Goal: Transaction & Acquisition: Purchase product/service

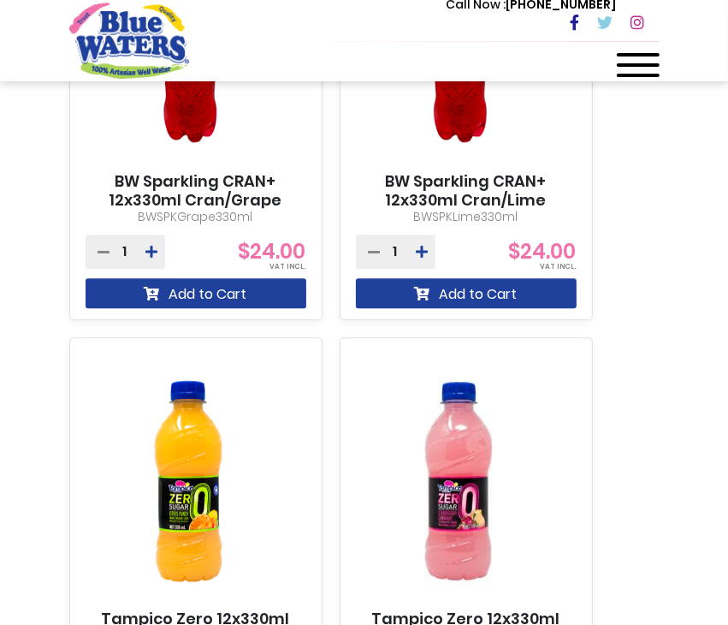
scroll to position [2910, 0]
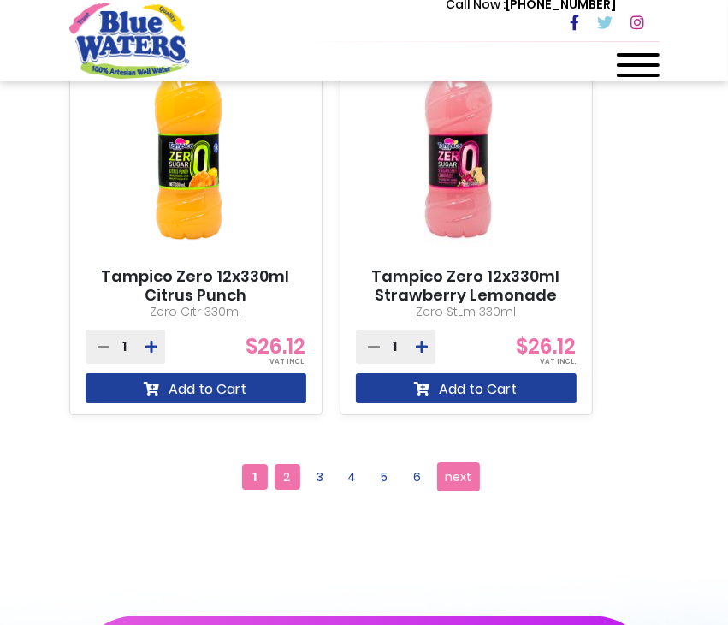
click at [281, 477] on span "2" at bounding box center [288, 477] width 26 height 26
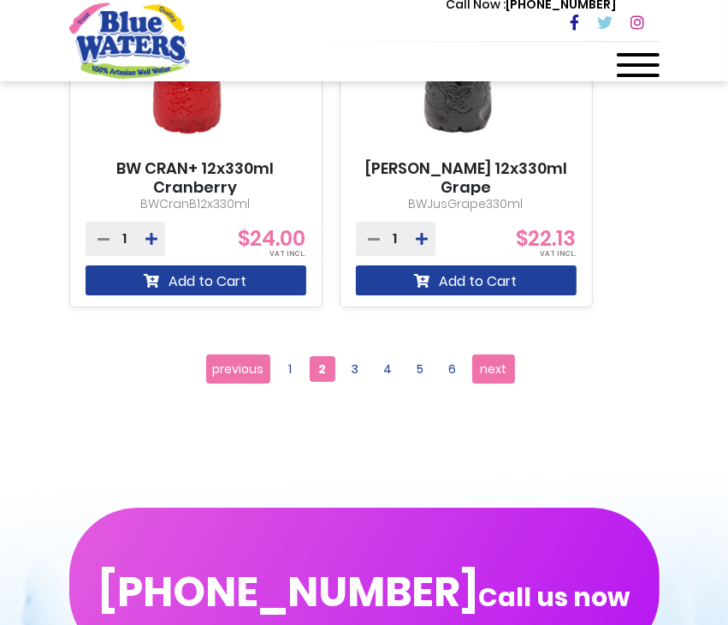
scroll to position [2910, 0]
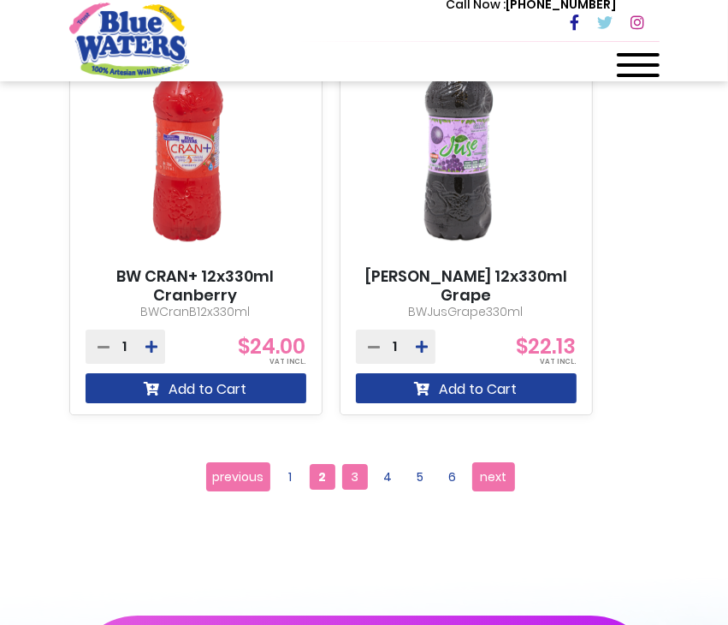
click at [359, 474] on span "3" at bounding box center [355, 477] width 26 height 26
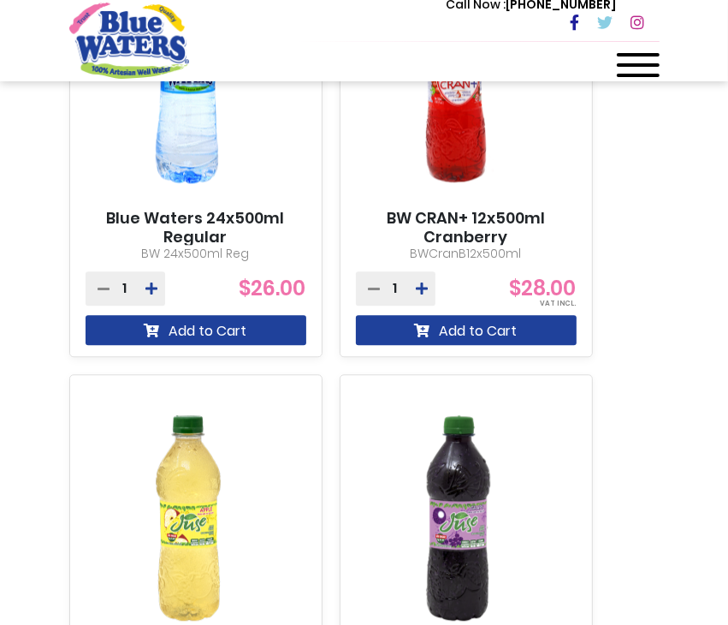
scroll to position [2054, 0]
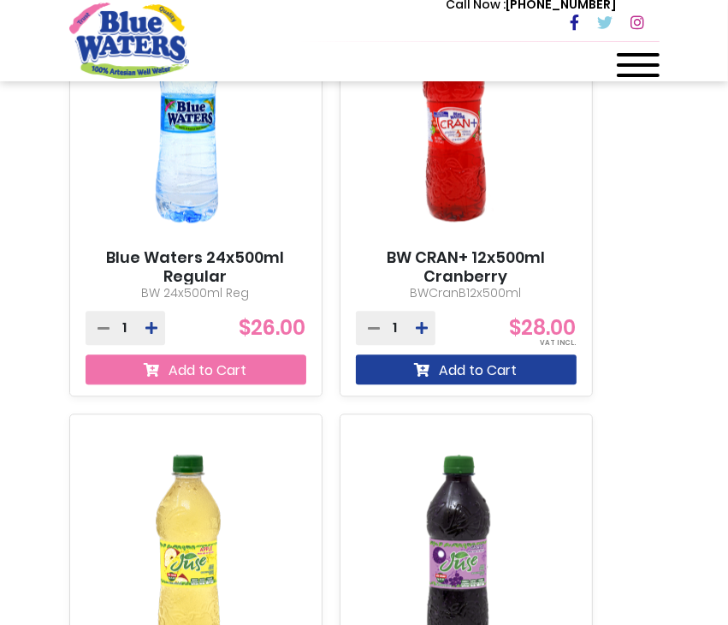
click at [238, 367] on button "Add to Cart" at bounding box center [196, 369] width 221 height 30
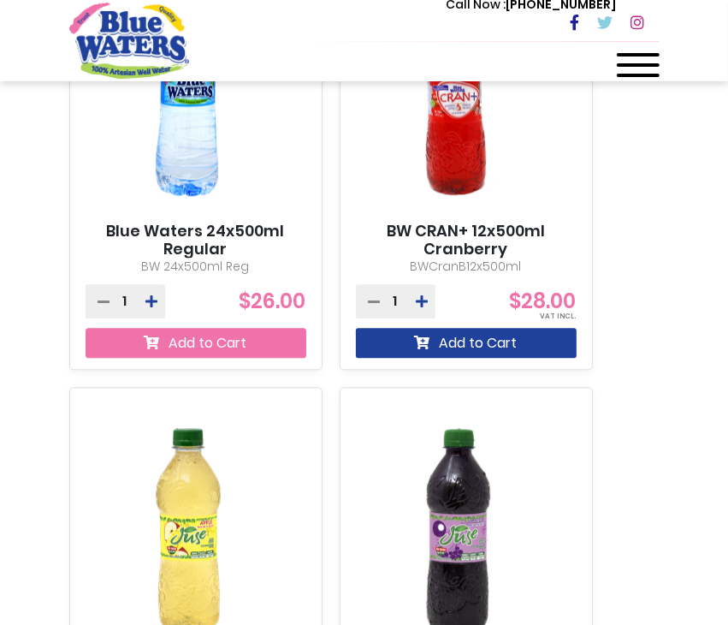
scroll to position [2140, 0]
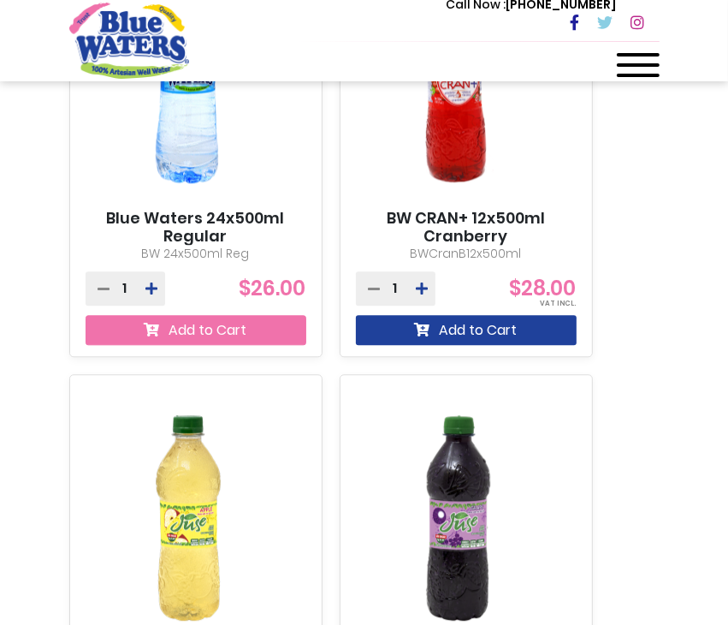
click at [246, 326] on button "Add to Cart" at bounding box center [196, 330] width 221 height 30
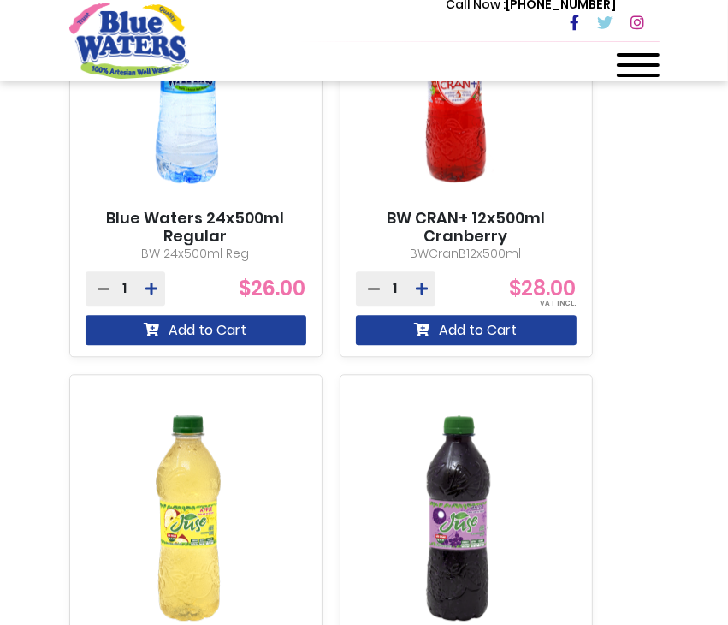
click at [281, 209] on link "Blue Waters 24x500ml Regular" at bounding box center [196, 227] width 221 height 37
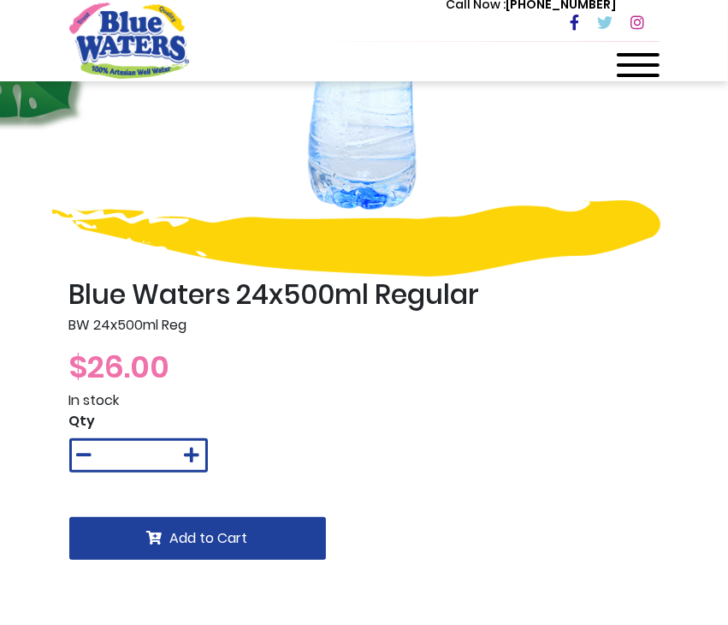
scroll to position [342, 0]
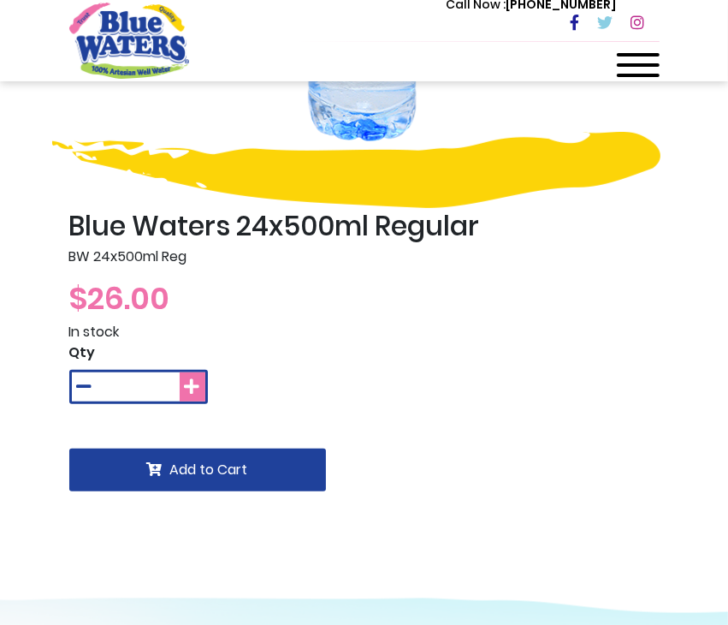
click at [192, 384] on icon at bounding box center [192, 386] width 15 height 17
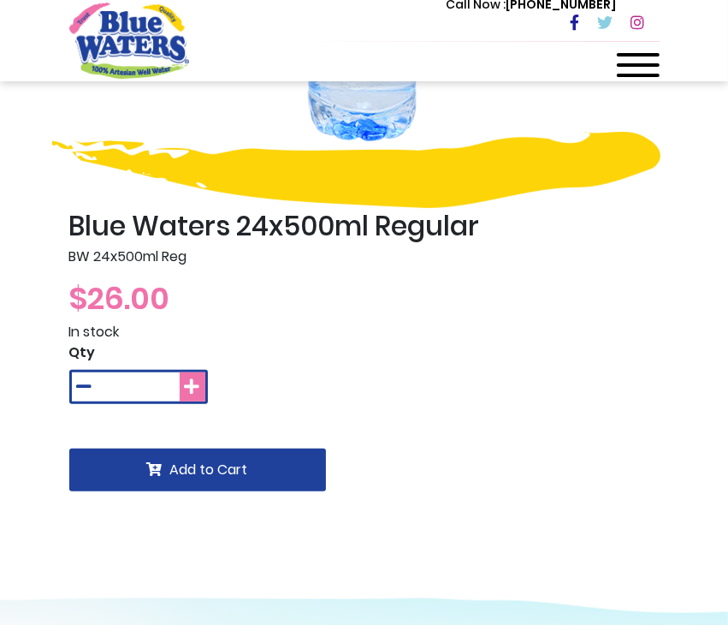
click at [192, 384] on icon at bounding box center [192, 386] width 15 height 17
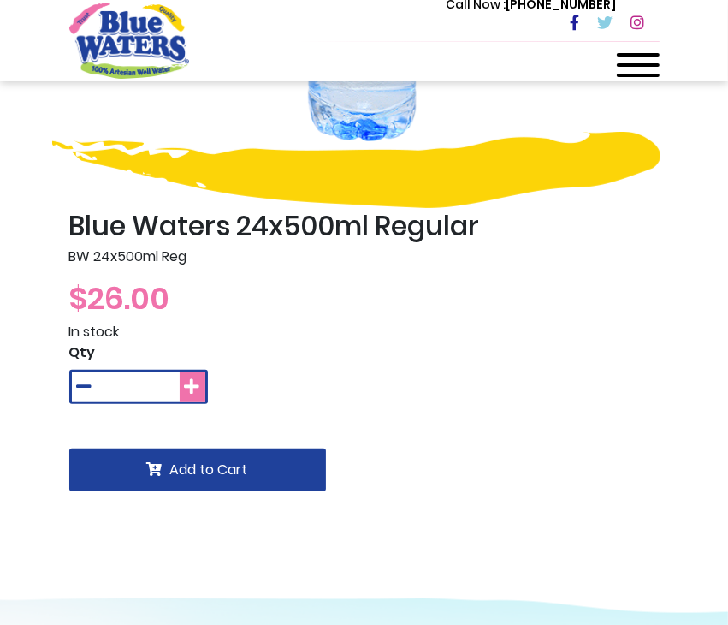
click at [194, 386] on icon at bounding box center [192, 386] width 15 height 17
type input "**"
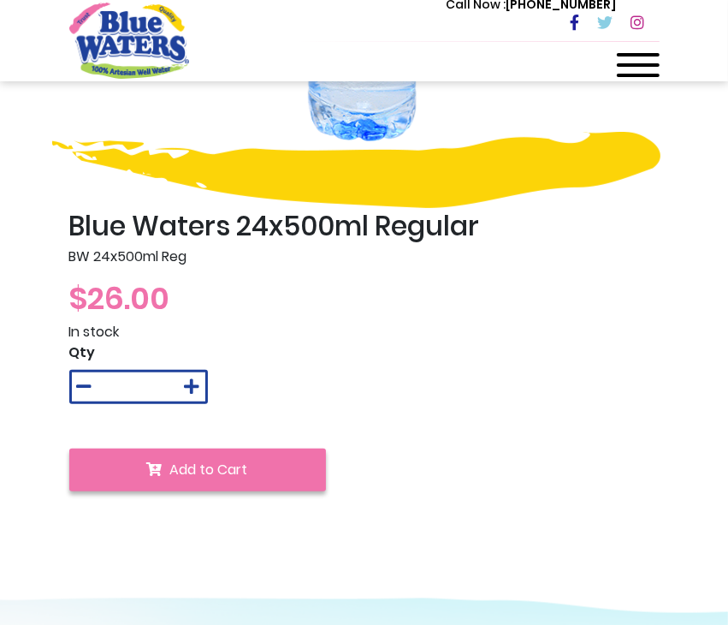
click at [201, 476] on span "Add to Cart" at bounding box center [209, 470] width 78 height 20
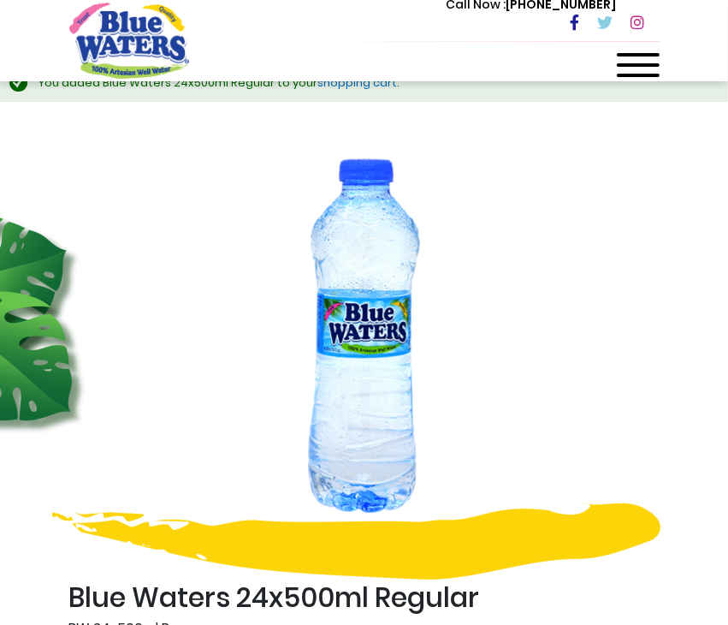
scroll to position [0, 0]
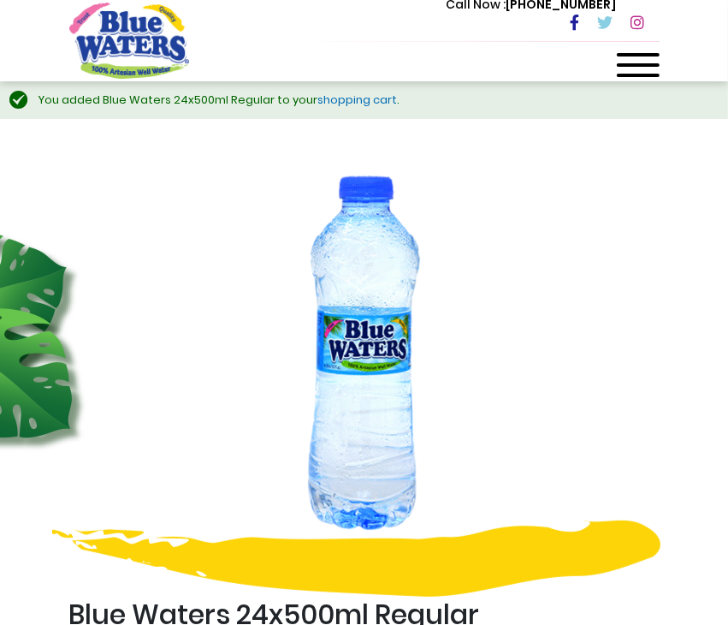
click at [334, 102] on link "shopping cart" at bounding box center [358, 100] width 80 height 16
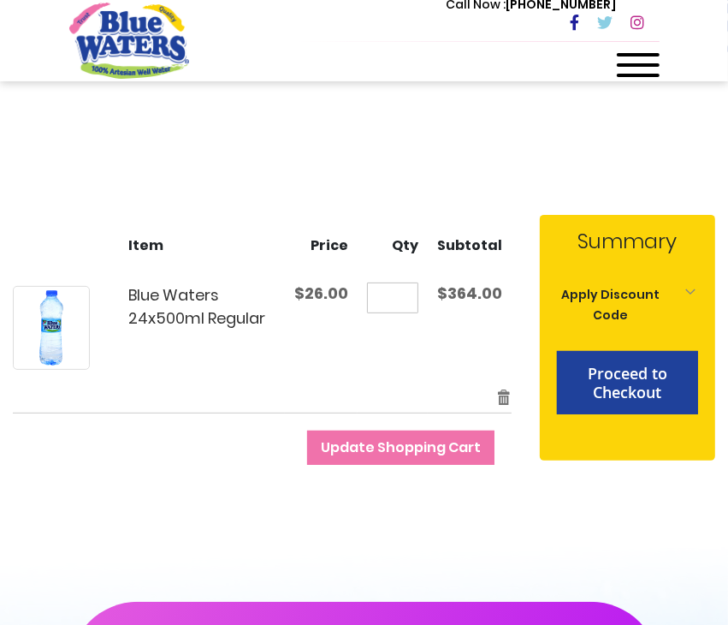
scroll to position [171, 0]
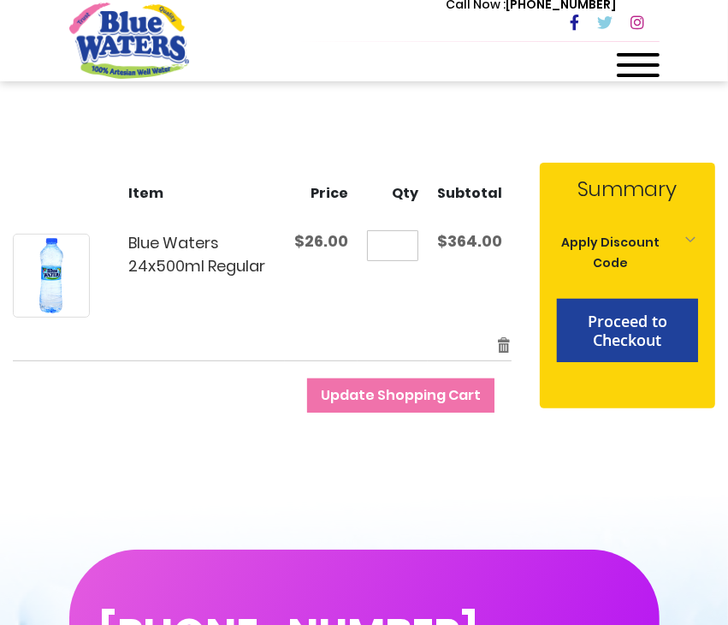
click at [403, 392] on span "Update Shopping Cart" at bounding box center [401, 395] width 160 height 20
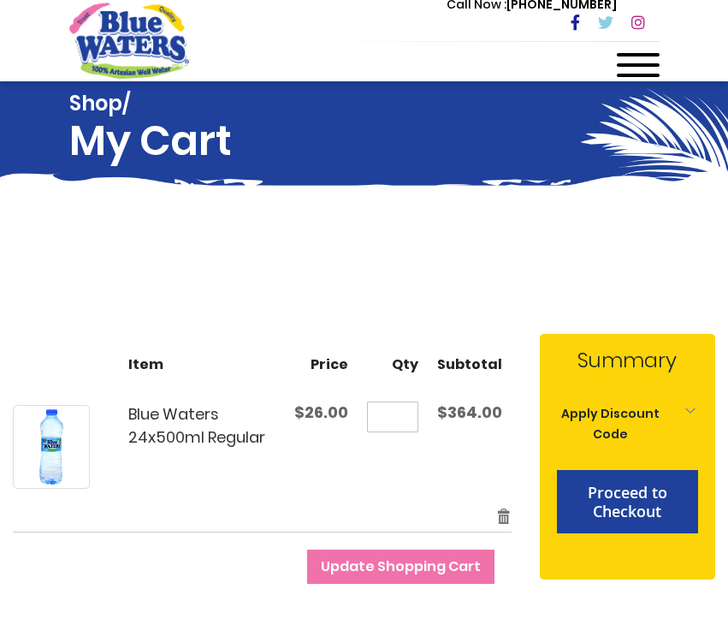
scroll to position [86, 0]
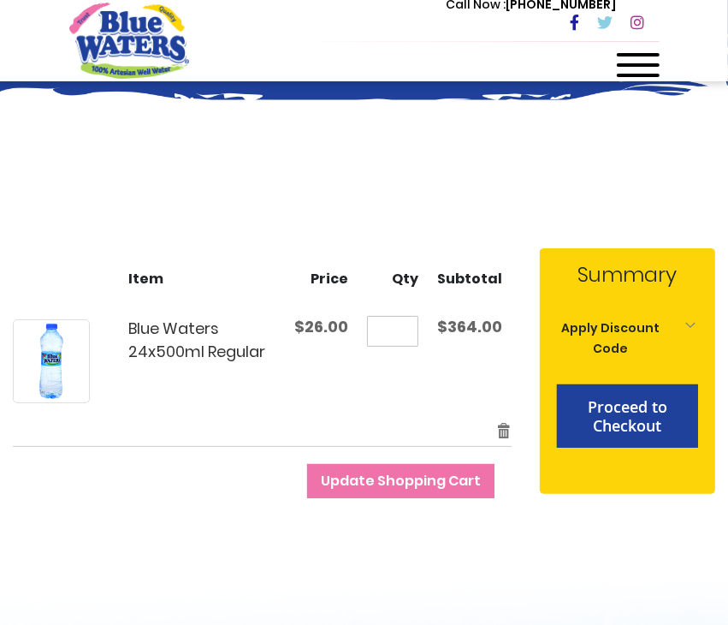
click at [404, 330] on input "**" at bounding box center [392, 331] width 51 height 31
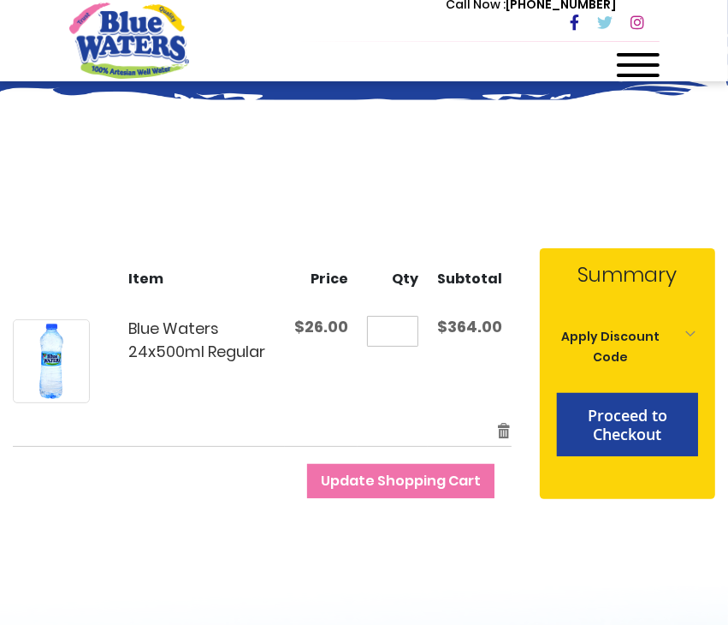
type input "*"
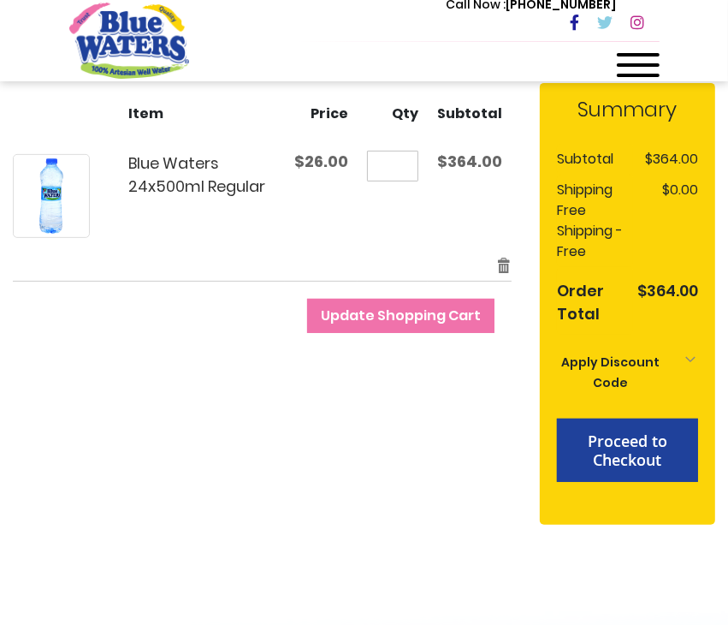
scroll to position [171, 0]
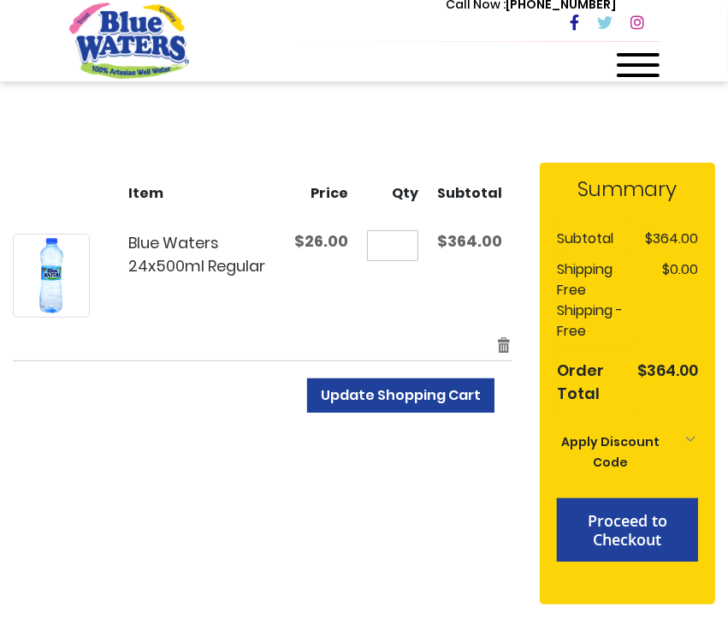
type input "**"
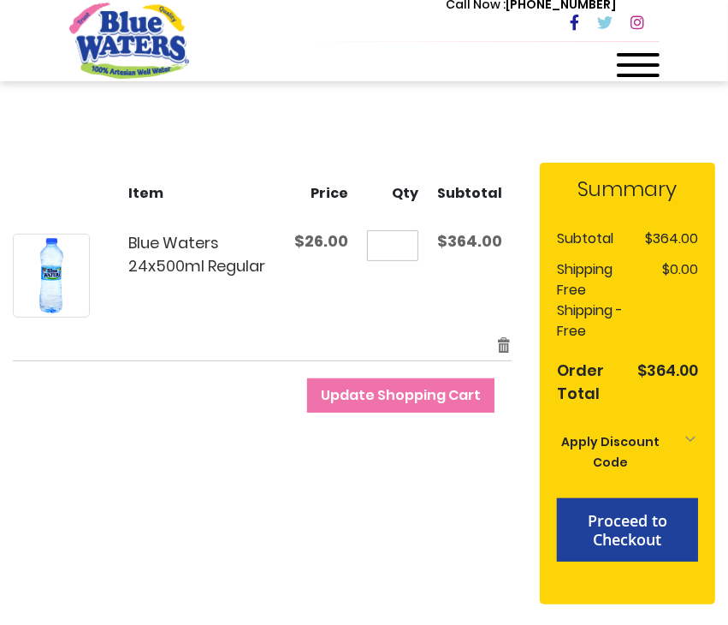
click at [407, 395] on span "Update Shopping Cart" at bounding box center [401, 395] width 160 height 20
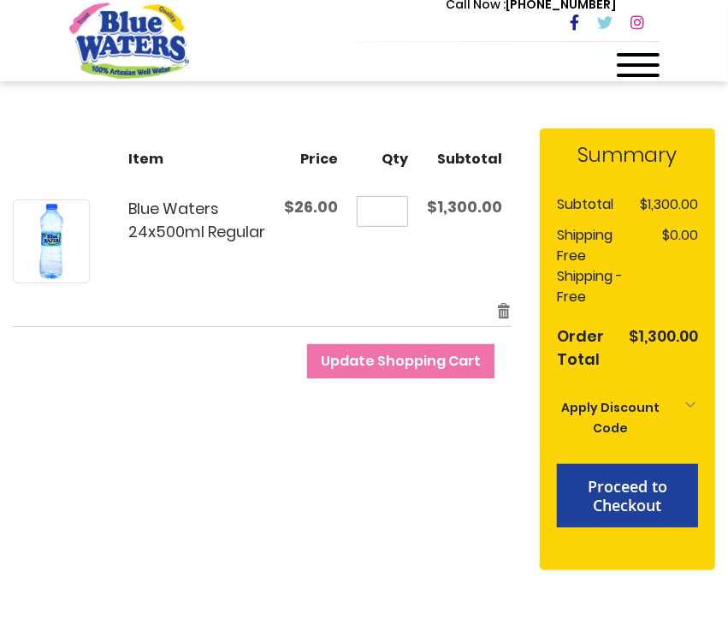
scroll to position [120, 0]
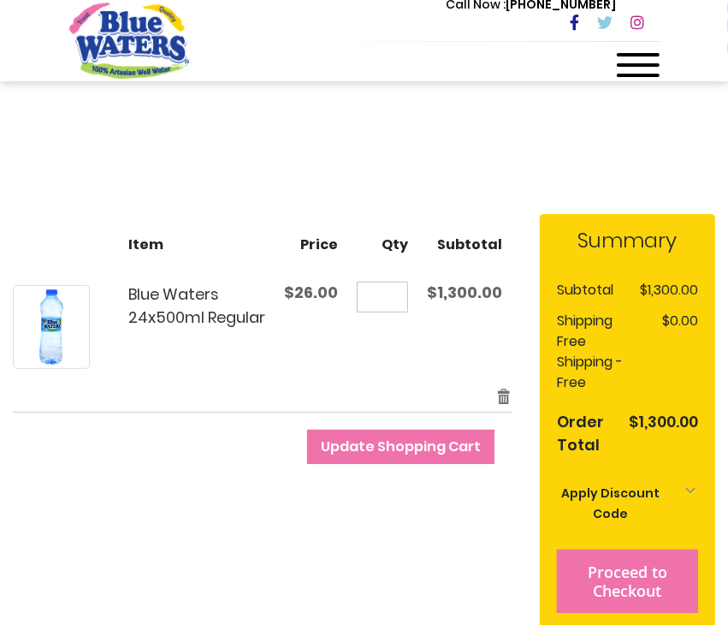
click at [623, 574] on span "Proceed to Checkout" at bounding box center [628, 580] width 80 height 39
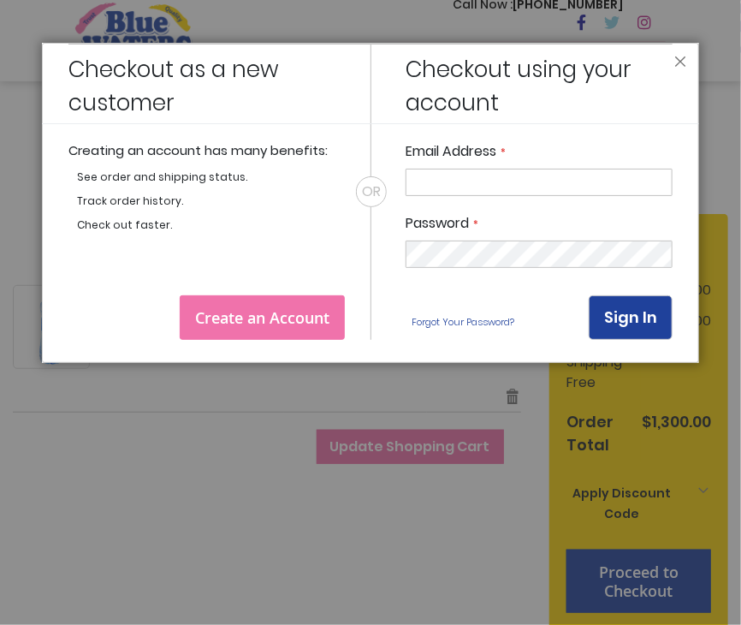
click at [679, 55] on header "Close" at bounding box center [370, 83] width 657 height 81
click at [679, 62] on button "Close" at bounding box center [680, 66] width 12 height 21
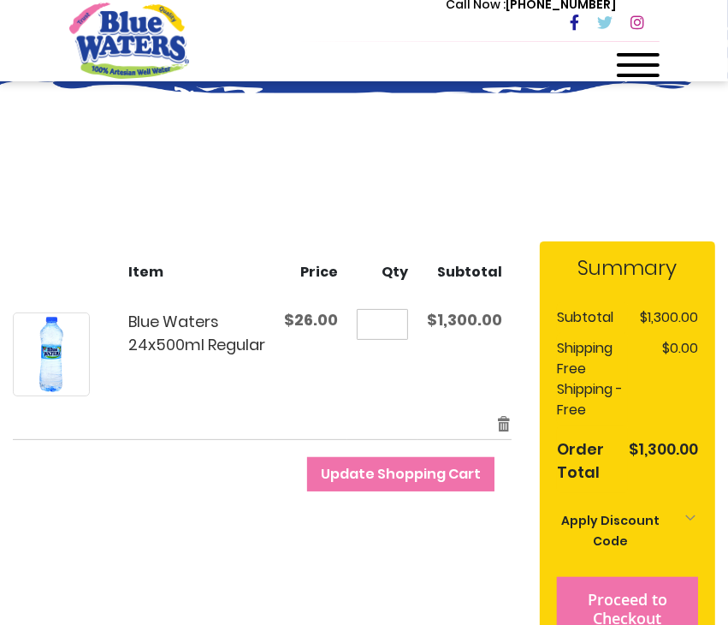
scroll to position [0, 0]
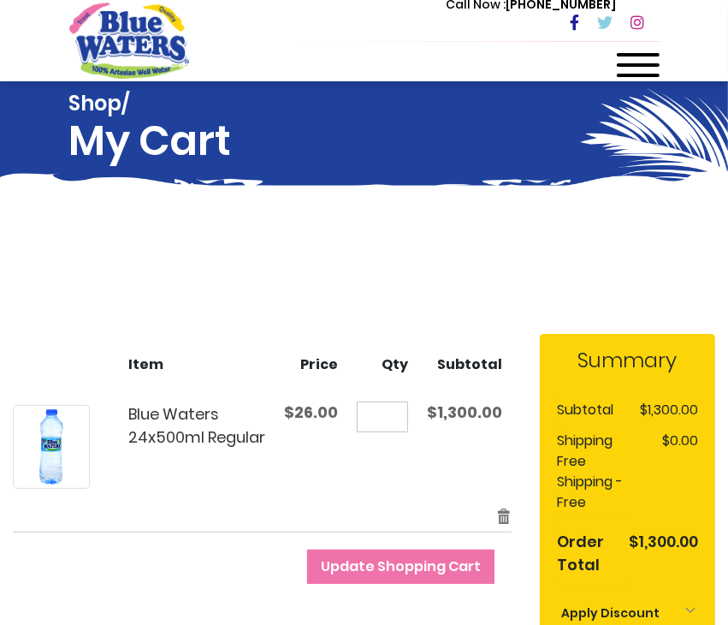
click at [637, 61] on div at bounding box center [638, 70] width 43 height 34
